Goal: Communication & Community: Ask a question

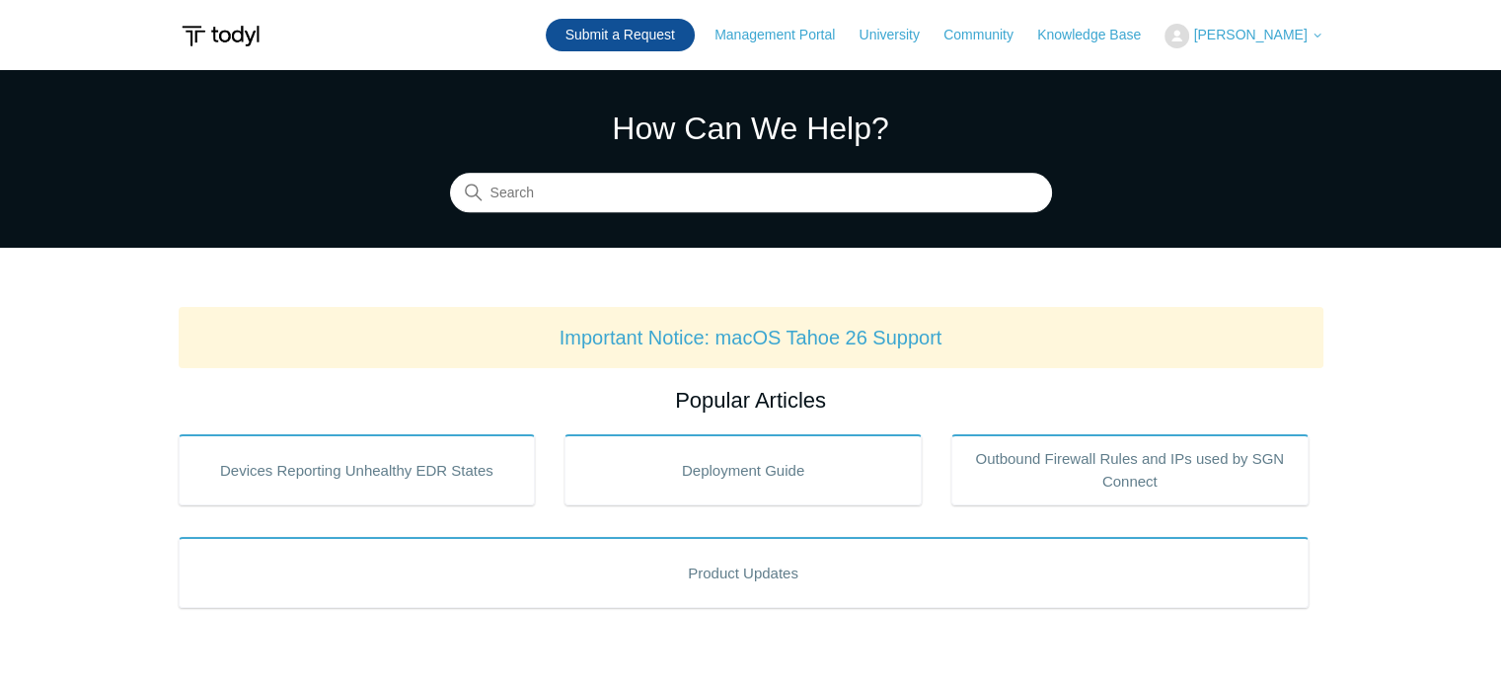
click at [693, 38] on link "Submit a Request" at bounding box center [620, 35] width 149 height 33
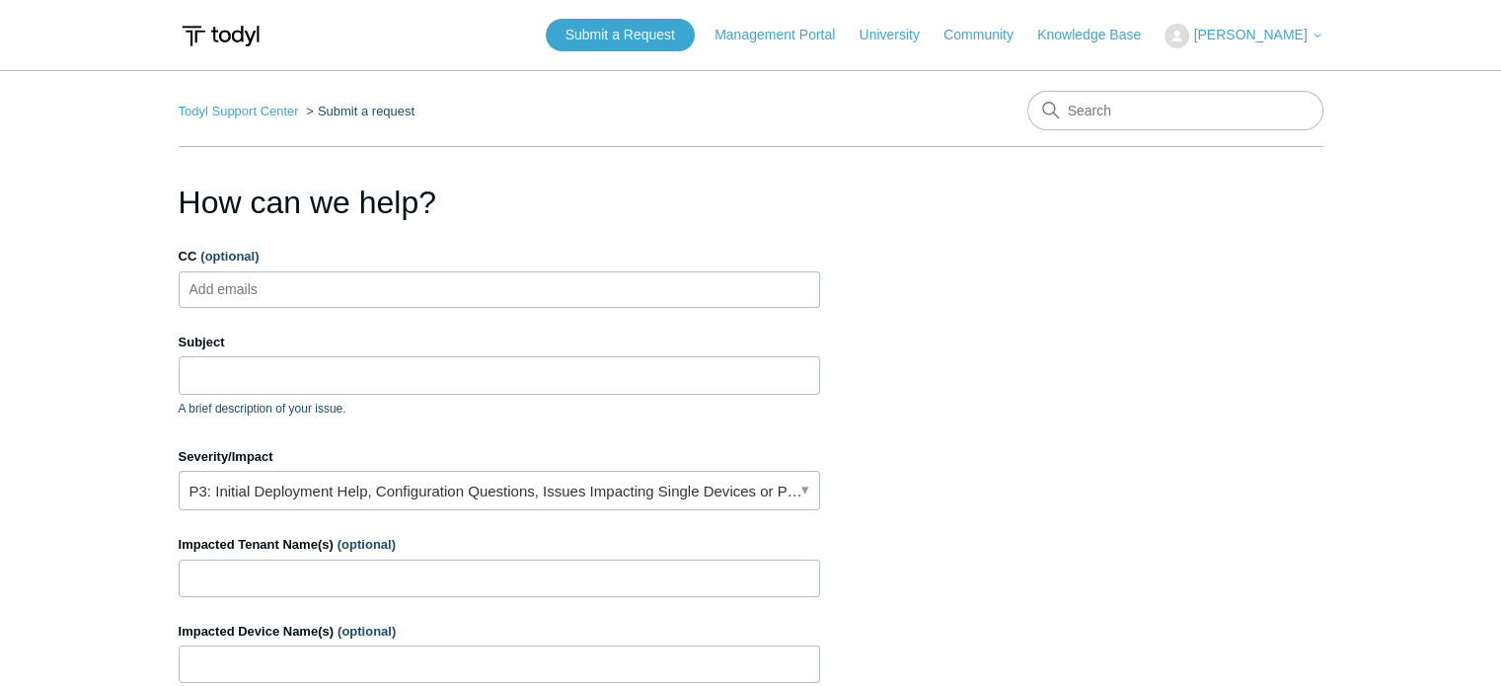
click at [351, 290] on ul "Add emails" at bounding box center [500, 289] width 642 height 37
type input "[EMAIL_ADDRESS][DOMAIN_NAME]"
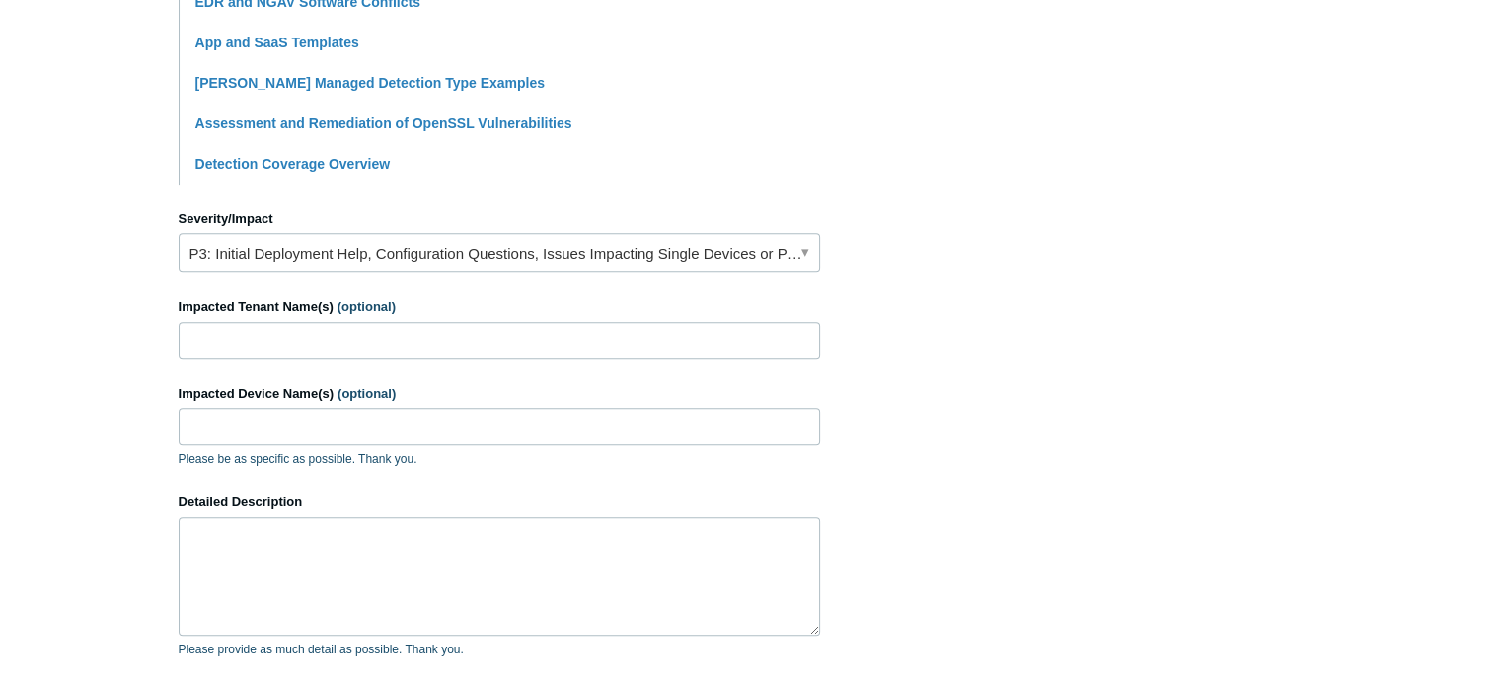
scroll to position [888, 0]
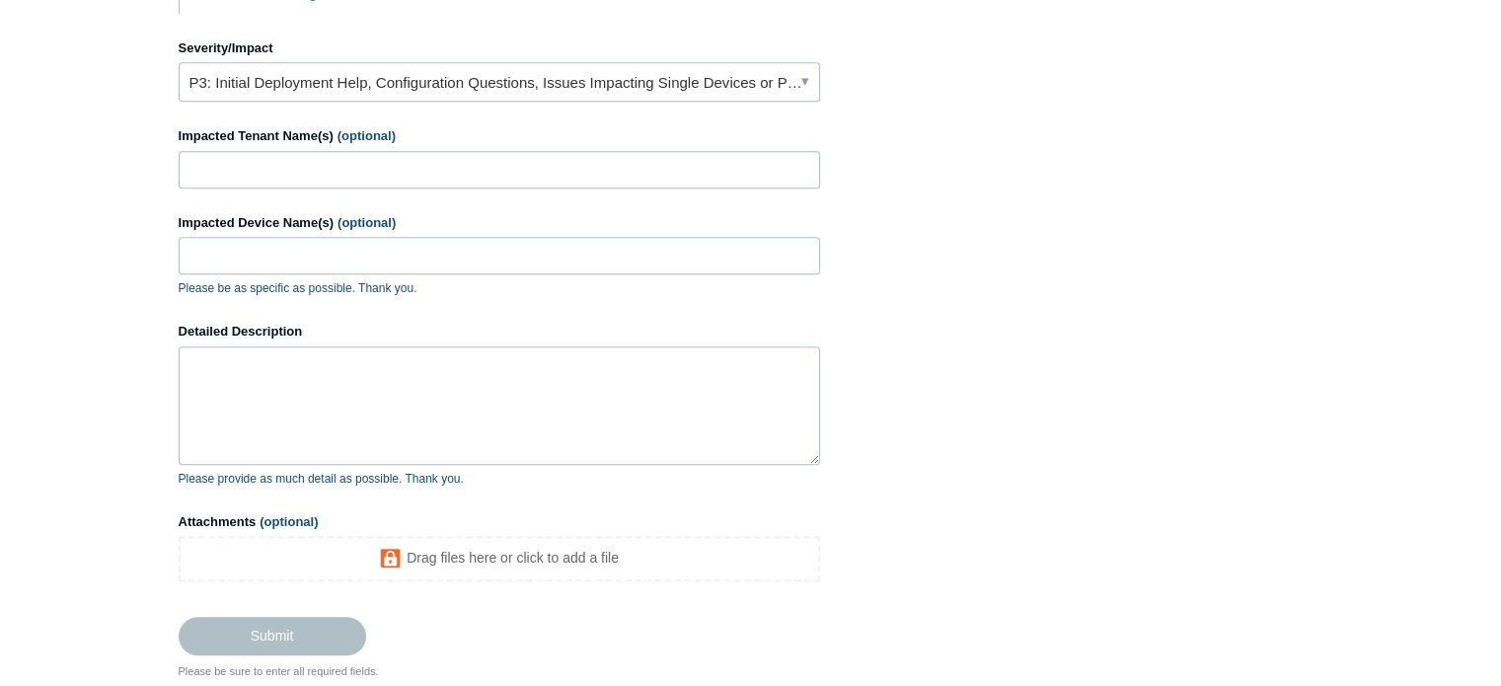
type input "Microsoft Office Files Not Opening When [PERSON_NAME] Is Active"
click at [466, 367] on textarea "Detailed Description" at bounding box center [500, 405] width 642 height 118
paste textarea "Microsoft Office Files Not Opening When [PERSON_NAME] Is Active"
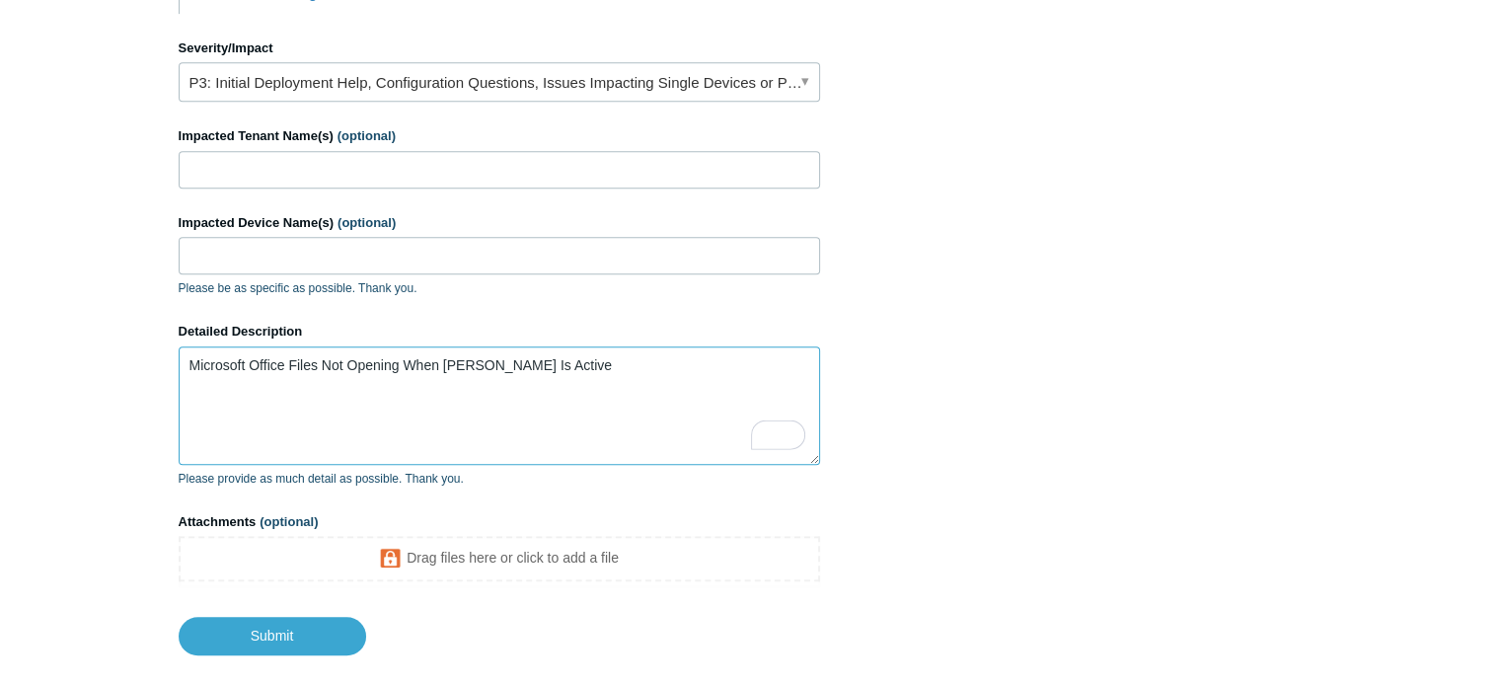
type textarea "Microsoft Office Files Not Opening When [PERSON_NAME] Is Active"
click at [386, 169] on input "Impacted Tenant Name(s) (optional)" at bounding box center [500, 170] width 642 height 38
type input "[PERSON_NAME] LLC"
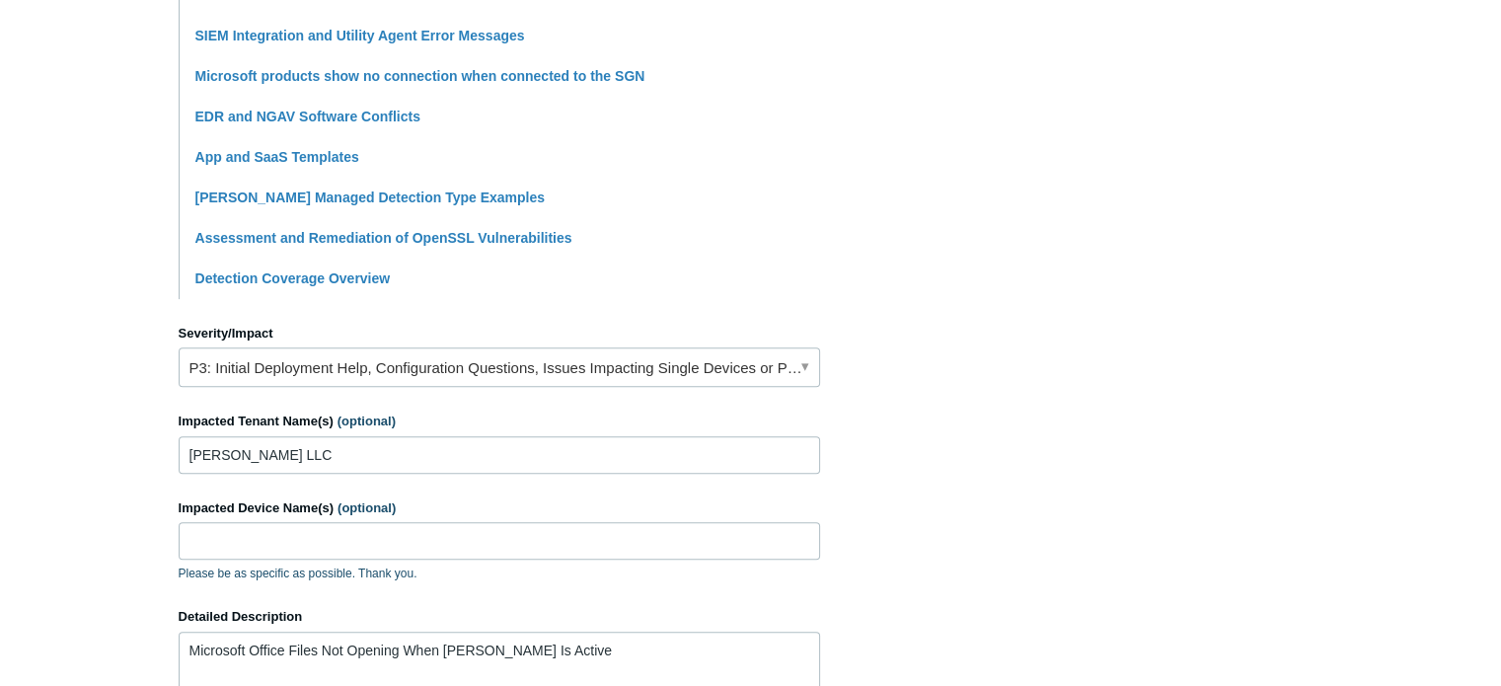
scroll to position [592, 0]
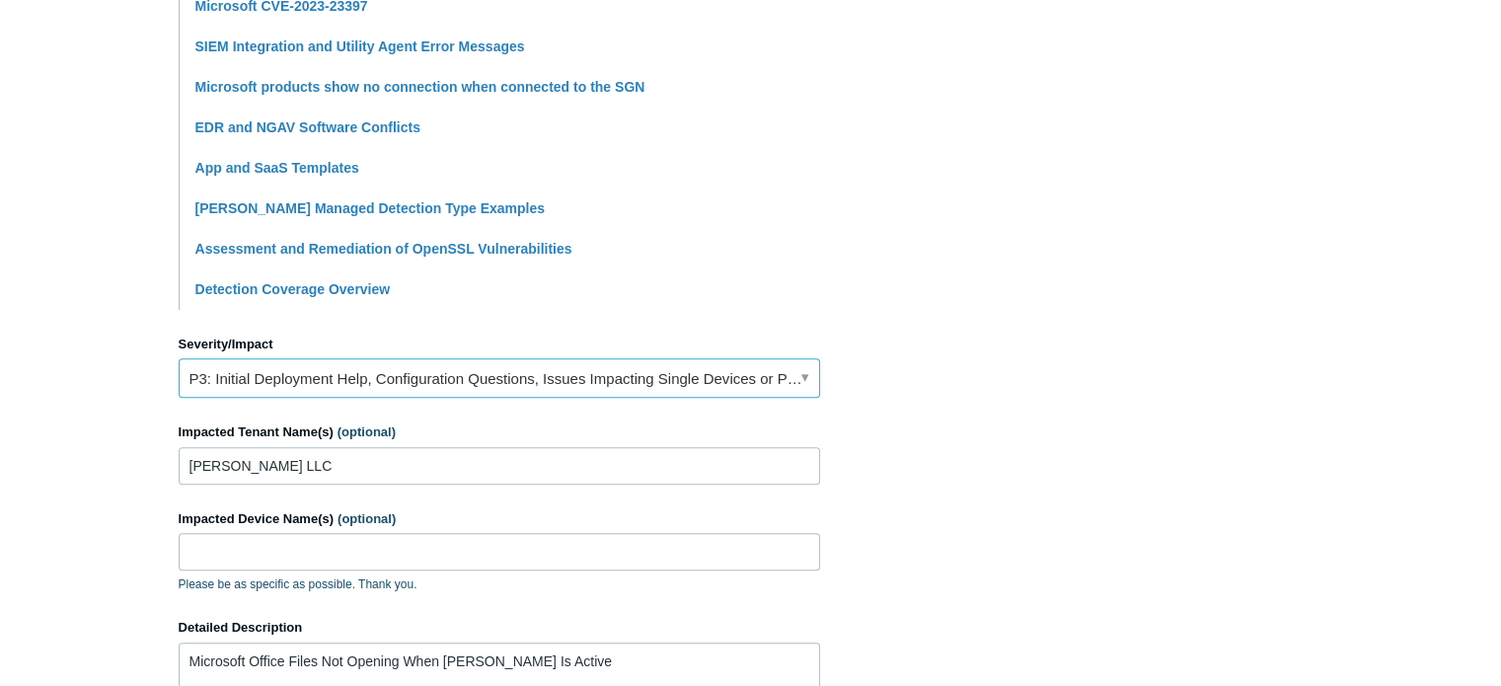
click at [414, 385] on link "P3: Initial Deployment Help, Configuration Questions, Issues Impacting Single D…" at bounding box center [500, 377] width 642 height 39
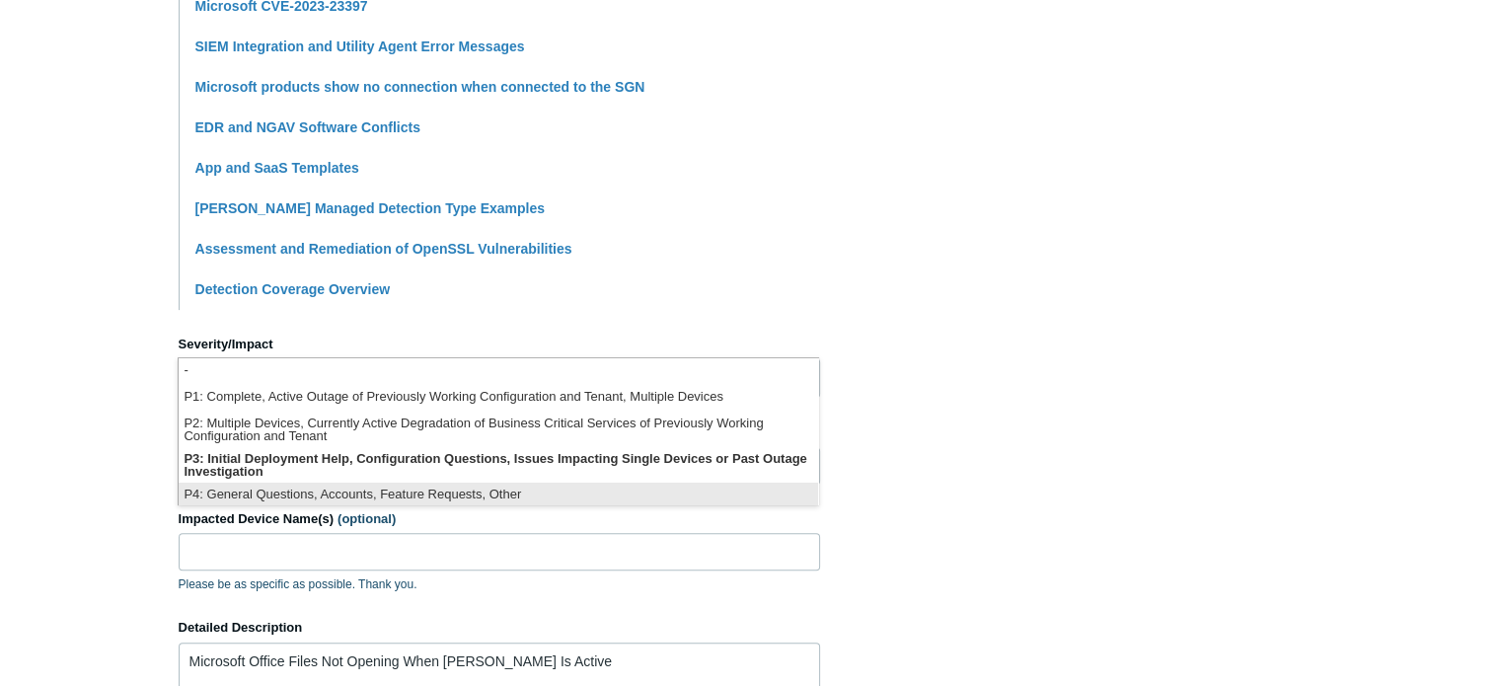
scroll to position [4, 0]
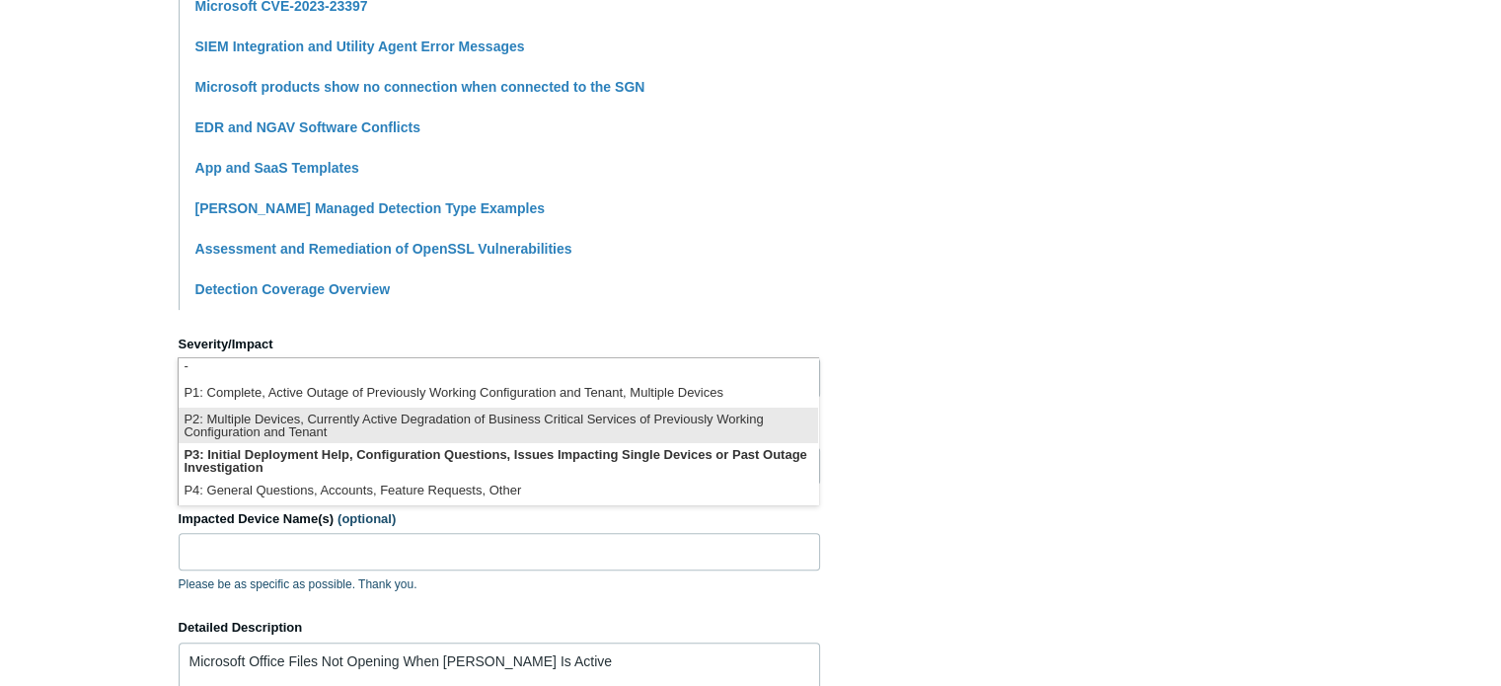
click at [430, 433] on li "P2: Multiple Devices, Currently Active Degradation of Business Critical Service…" at bounding box center [499, 426] width 640 height 36
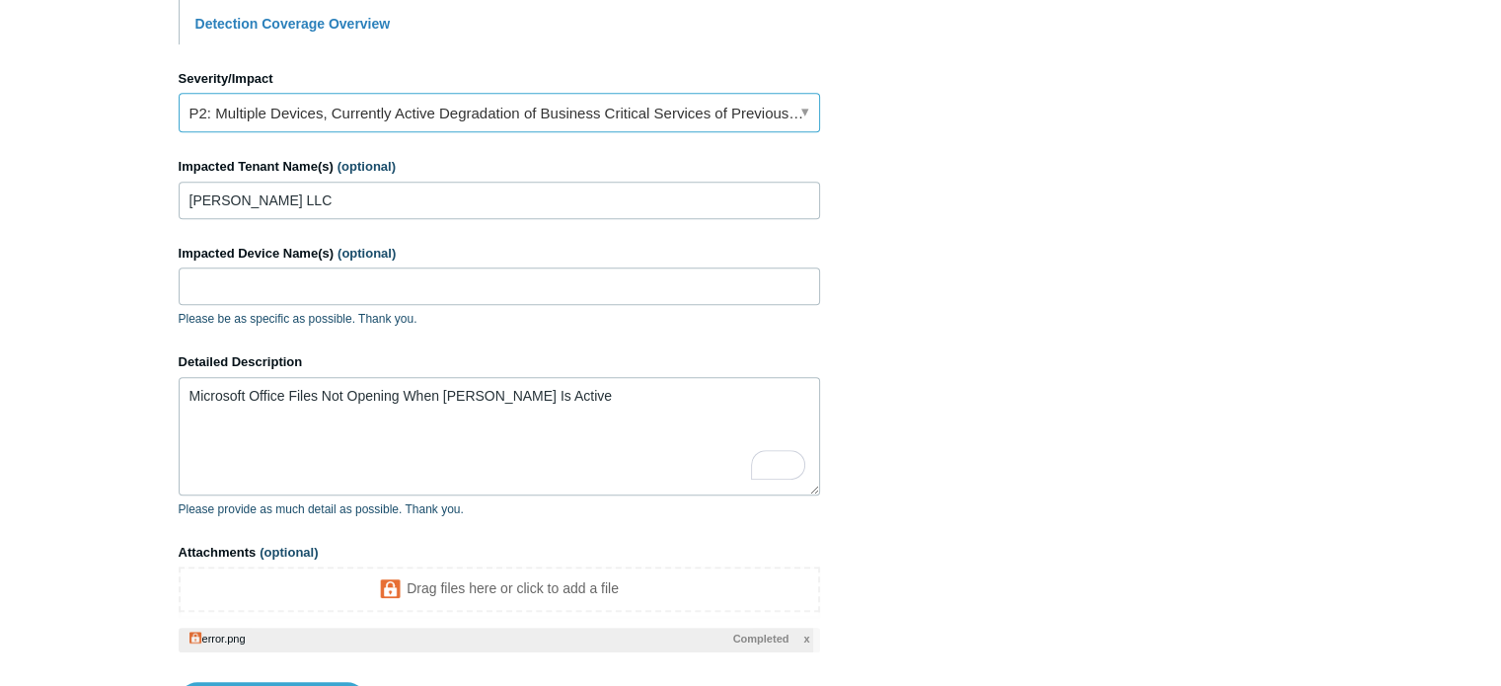
scroll to position [987, 0]
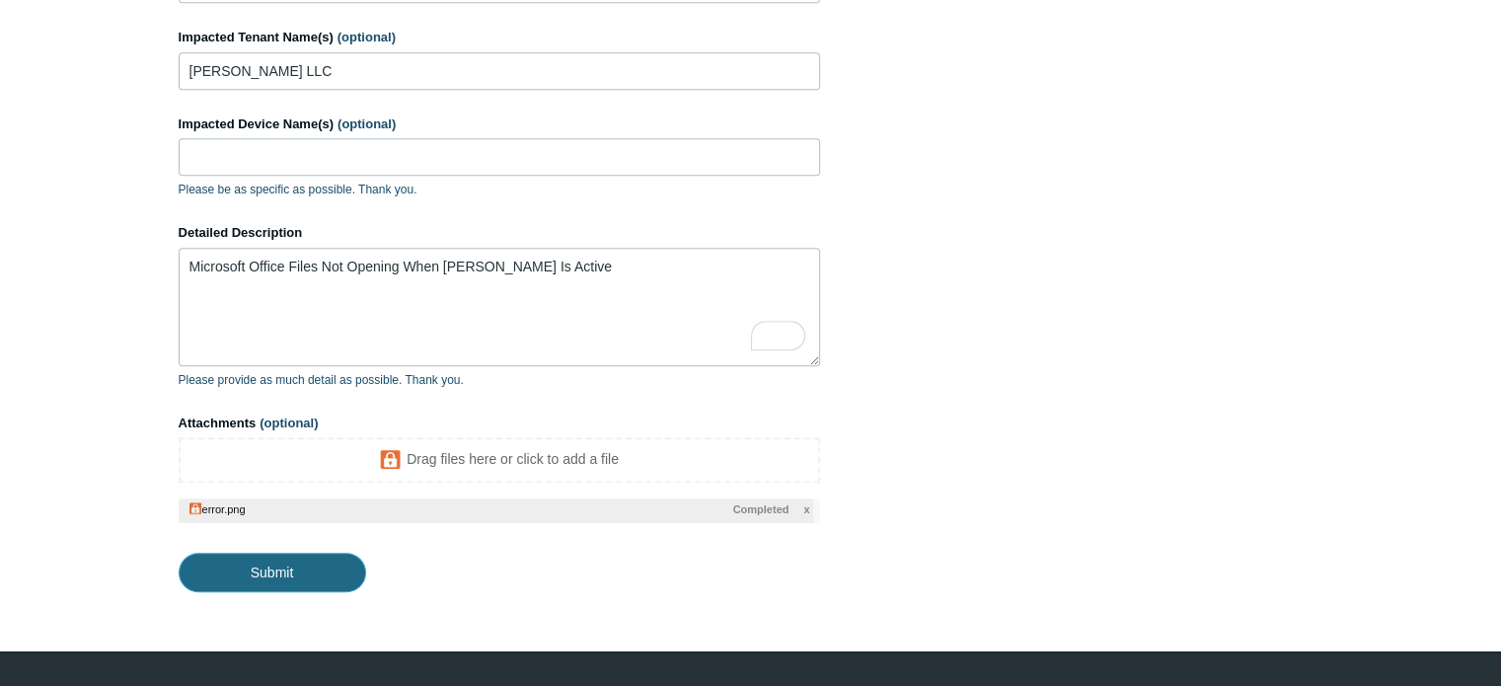
click at [337, 572] on input "Submit" at bounding box center [273, 572] width 188 height 39
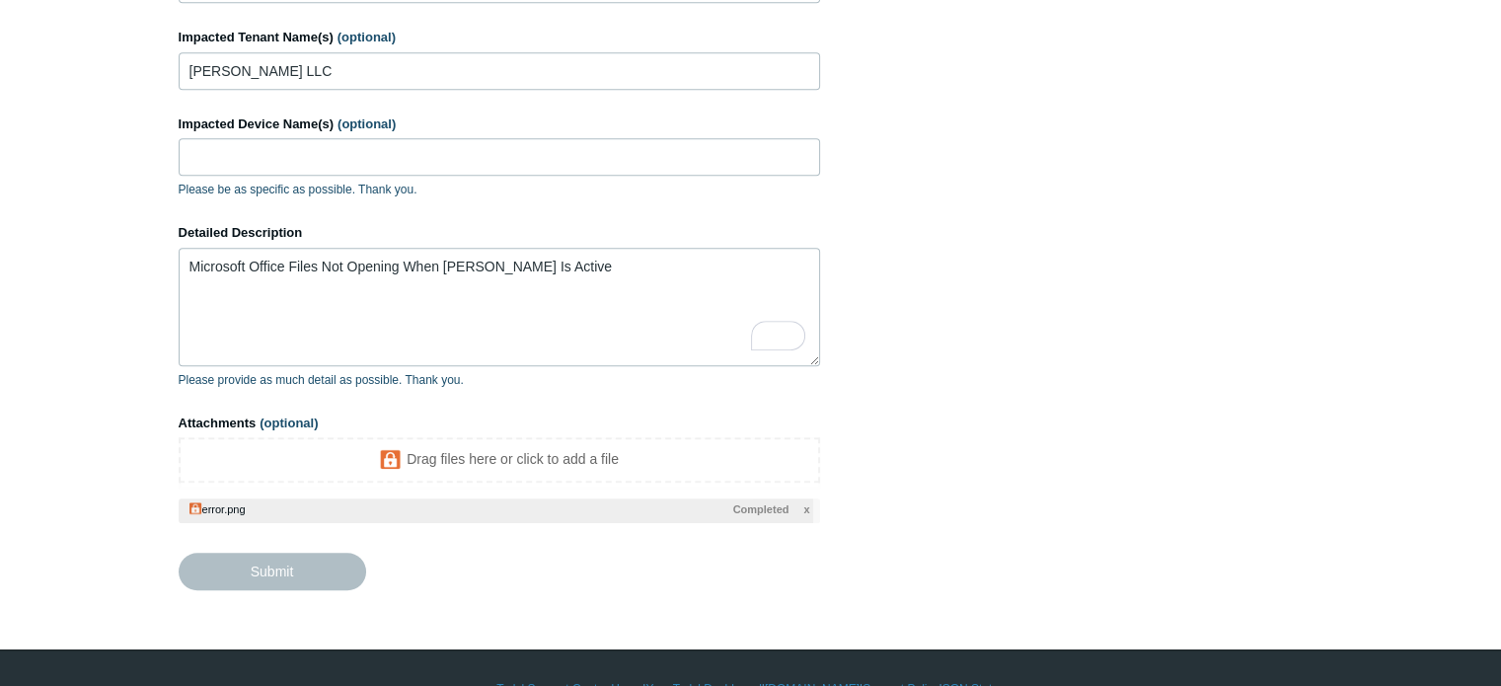
type textarea "Microsoft Office Files Not Opening When Todyl Is Active This ticket includes a …"
